Goal: Navigation & Orientation: Find specific page/section

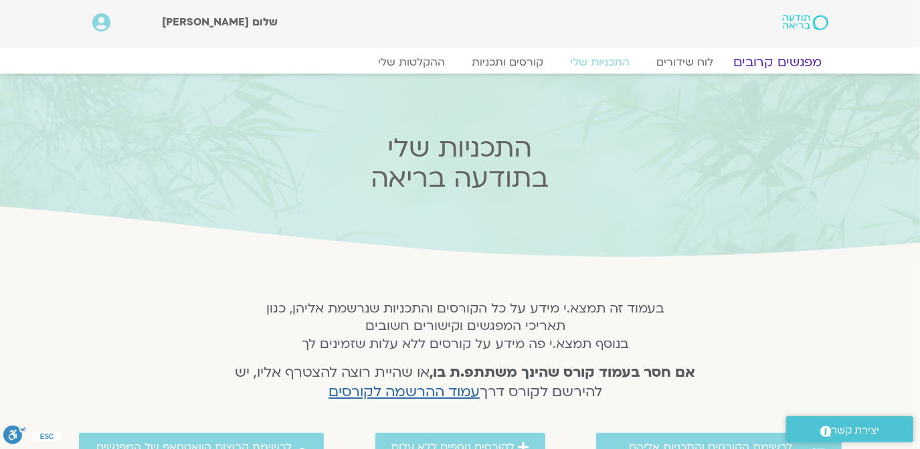
click at [775, 58] on link "מפגשים קרובים" at bounding box center [776, 62] width 121 height 16
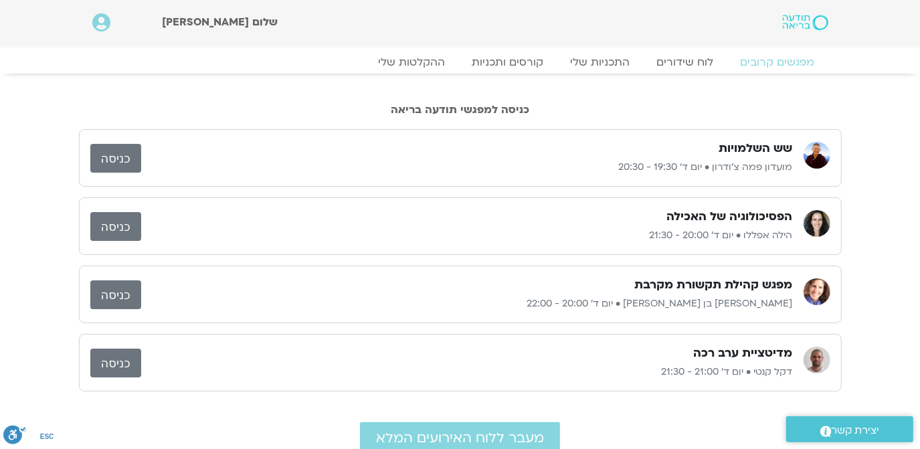
drag, startPoint x: 712, startPoint y: 101, endPoint x: 742, endPoint y: 106, distance: 30.5
click at [719, 102] on div "כניסה למפגשי תודעה בריאה" at bounding box center [460, 98] width 763 height 49
click at [107, 224] on link "כניסה" at bounding box center [115, 226] width 51 height 29
